Goal: Task Accomplishment & Management: Manage account settings

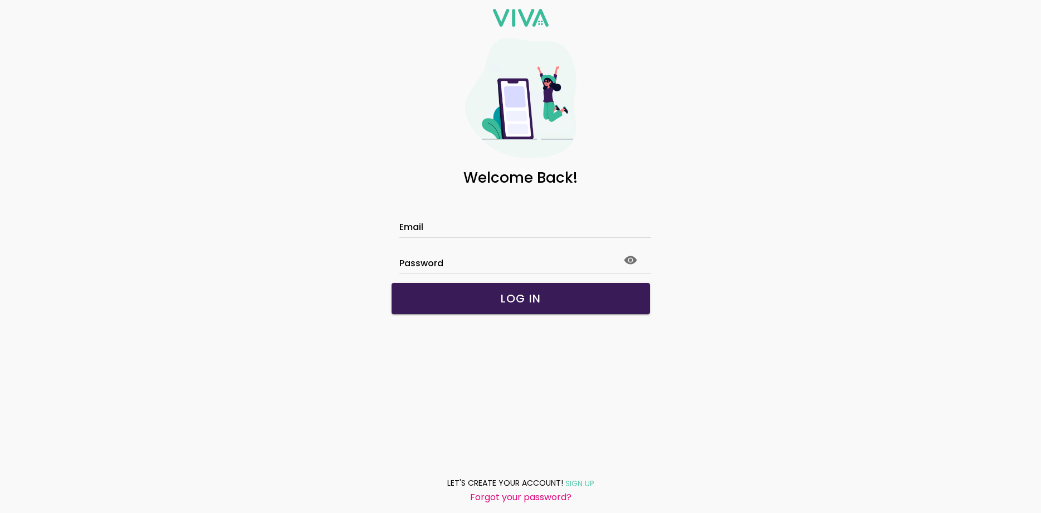
click at [441, 220] on div at bounding box center [520, 228] width 243 height 17
click at [441, 224] on input "Email" at bounding box center [520, 228] width 243 height 9
type input "**********"
click button "submit" at bounding box center [0, 0] width 0 height 0
click at [533, 287] on button "LOG IN" at bounding box center [520, 298] width 258 height 31
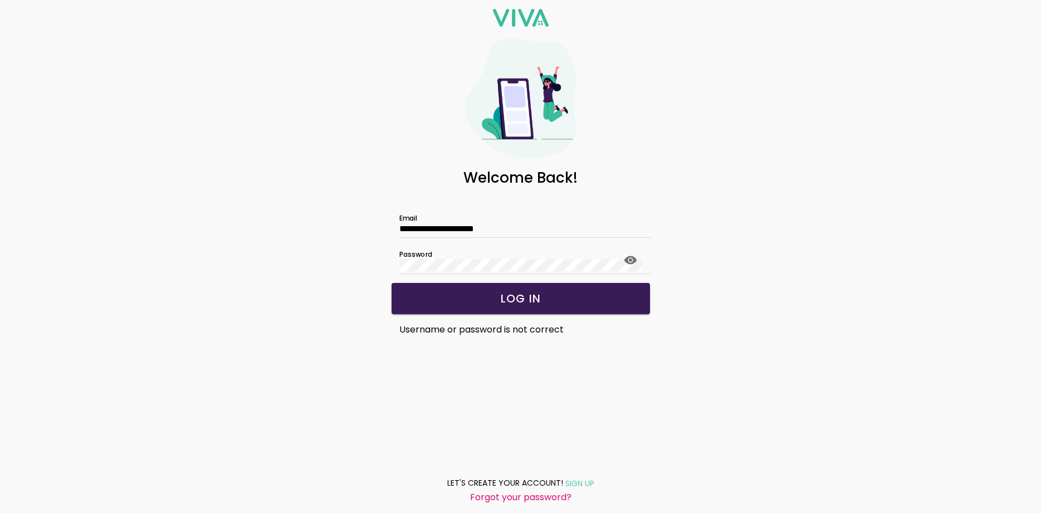
click at [0, 0] on slot "LOG IN" at bounding box center [0, 0] width 0 height 0
click at [0, 0] on slot "LET'S CREATE YOUR ACCOUNT!" at bounding box center [0, 0] width 0 height 0
click at [437, 214] on label "Email" at bounding box center [520, 221] width 243 height 31
click at [524, 219] on label "Email" at bounding box center [520, 221] width 243 height 31
drag, startPoint x: 519, startPoint y: 214, endPoint x: 453, endPoint y: 201, distance: 67.5
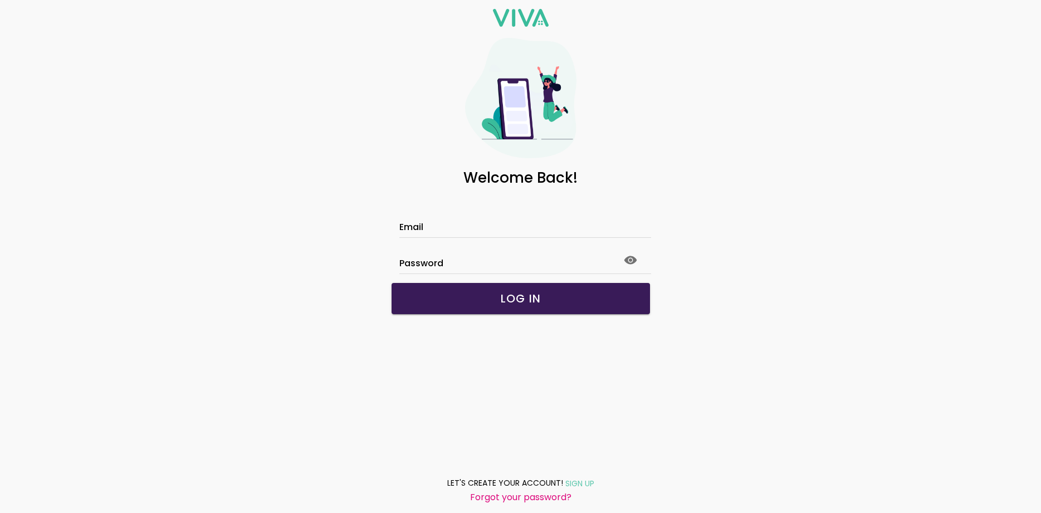
click at [513, 212] on label "Email" at bounding box center [520, 221] width 243 height 31
click at [413, 229] on input "Email" at bounding box center [520, 228] width 243 height 9
type input "**********"
click at [451, 251] on label "Password" at bounding box center [520, 257] width 243 height 31
